Goal: Check status: Check status

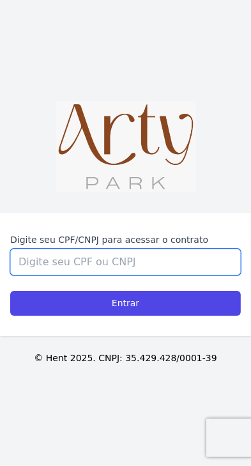
click at [203, 276] on input "Digite seu CPF/CNPJ para acessar o contrato" at bounding box center [125, 262] width 231 height 27
click at [180, 276] on input "Digite seu CPF/CNPJ para acessar o contrato" at bounding box center [125, 262] width 231 height 27
click at [169, 276] on input "Digite seu CPF/CNPJ para acessar o contrato" at bounding box center [125, 262] width 231 height 27
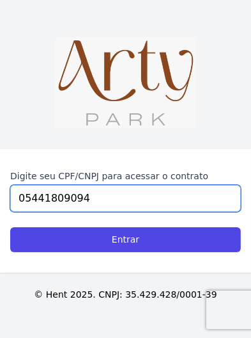
type input "05441809094"
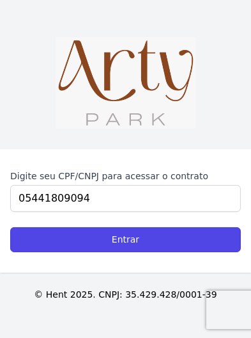
click at [209, 252] on input "Entrar" at bounding box center [125, 239] width 231 height 25
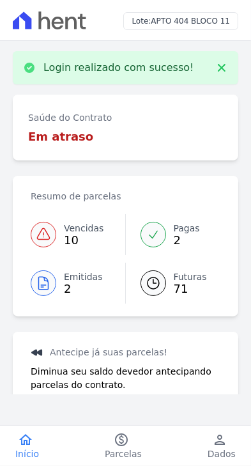
click at [182, 226] on span "Pagas" at bounding box center [187, 228] width 26 height 13
click at [174, 224] on span "Pagas" at bounding box center [187, 228] width 26 height 13
click at [162, 145] on div "Saúde do Contrato Em atraso" at bounding box center [126, 128] width 226 height 66
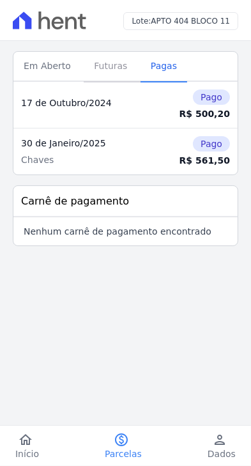
click at [107, 60] on span "Futuras" at bounding box center [110, 66] width 49 height 26
click at [104, 59] on span "Futuras" at bounding box center [110, 66] width 49 height 26
click at [111, 66] on span "Futuras" at bounding box center [110, 66] width 49 height 26
click at [104, 69] on span "Futuras" at bounding box center [110, 66] width 49 height 26
click at [105, 65] on span "Futuras" at bounding box center [110, 66] width 49 height 26
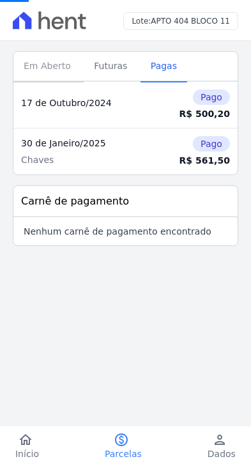
click at [52, 69] on span "Em Aberto" at bounding box center [47, 66] width 63 height 26
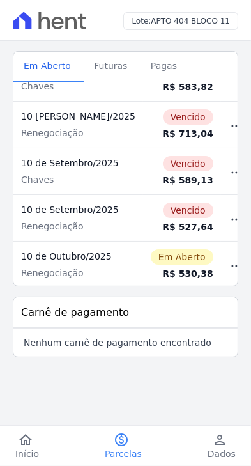
scroll to position [353, 0]
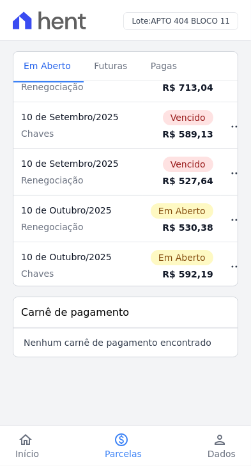
click at [158, 256] on span "Em Aberto" at bounding box center [182, 257] width 63 height 15
click at [153, 254] on span "Em Aberto" at bounding box center [182, 257] width 63 height 15
click at [155, 254] on span "Em Aberto" at bounding box center [182, 257] width 63 height 15
click at [229, 259] on icon "button" at bounding box center [236, 266] width 15 height 15
click at [229, 262] on icon "button" at bounding box center [236, 266] width 15 height 15
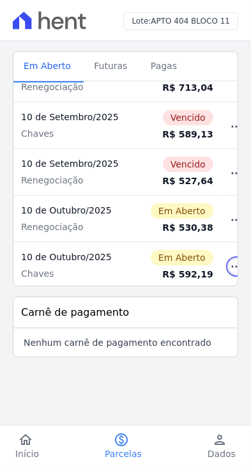
click at [229, 263] on icon "button" at bounding box center [236, 266] width 15 height 15
click at [229, 259] on icon "button" at bounding box center [236, 266] width 15 height 15
click at [229, 212] on icon "button" at bounding box center [236, 219] width 15 height 15
click at [229, 262] on icon "button" at bounding box center [236, 266] width 15 height 15
click at [171, 250] on span "Em Aberto" at bounding box center [182, 257] width 63 height 15
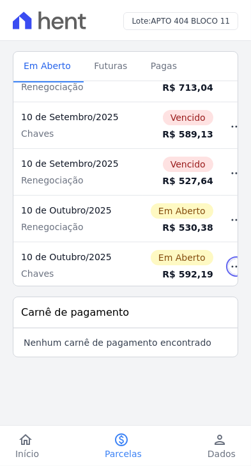
click at [229, 260] on icon "button" at bounding box center [236, 266] width 15 height 15
click at [229, 259] on icon "button" at bounding box center [236, 266] width 15 height 15
click at [232, 266] on icon "button" at bounding box center [236, 266] width 9 height 1
click at [229, 259] on icon "button" at bounding box center [236, 266] width 15 height 15
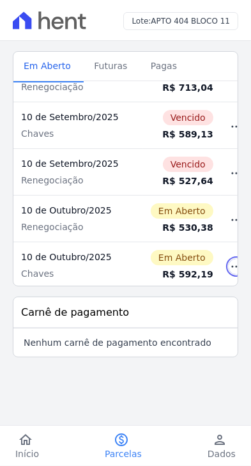
click at [229, 259] on icon "button" at bounding box center [236, 266] width 15 height 15
click at [105, 251] on div "10 de Outubro/2025" at bounding box center [78, 257] width 114 height 13
click at [151, 250] on span "Em Aberto" at bounding box center [182, 257] width 63 height 15
click at [175, 250] on span "Em Aberto" at bounding box center [182, 257] width 63 height 15
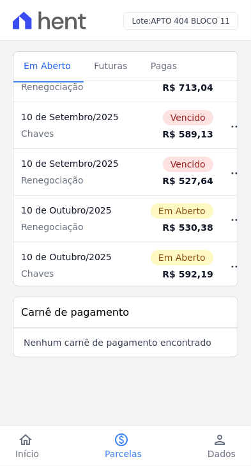
click at [176, 251] on span "Em Aberto" at bounding box center [182, 257] width 63 height 15
click at [172, 254] on span "Em Aberto" at bounding box center [182, 257] width 63 height 15
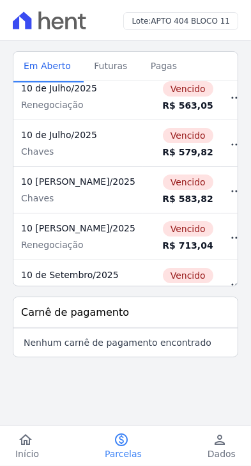
scroll to position [0, 0]
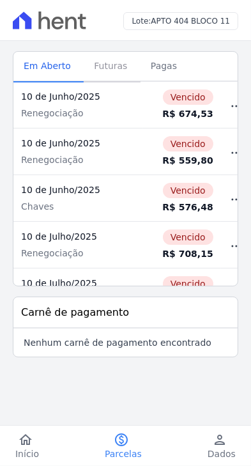
click at [95, 63] on span "Futuras" at bounding box center [110, 66] width 49 height 26
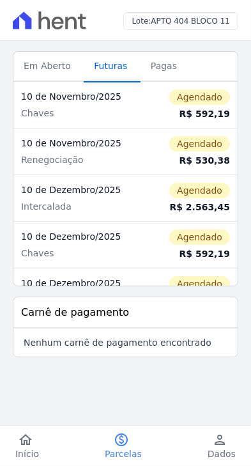
click at [123, 61] on link "Futuras" at bounding box center [112, 67] width 57 height 32
click at [143, 64] on span "Pagas" at bounding box center [164, 66] width 42 height 26
